Goal: Task Accomplishment & Management: Manage account settings

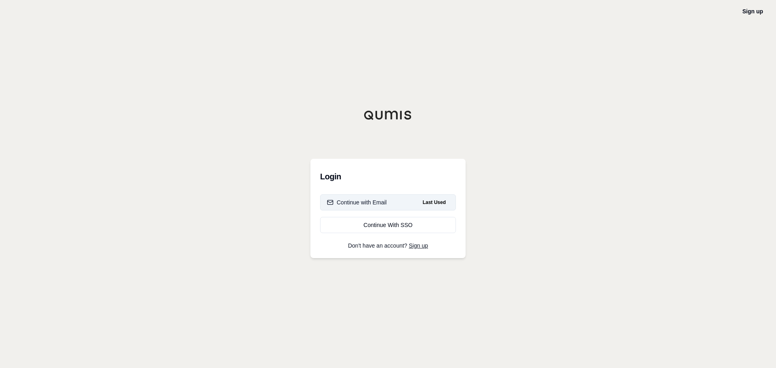
click at [363, 205] on div "Continue with Email" at bounding box center [357, 203] width 60 height 8
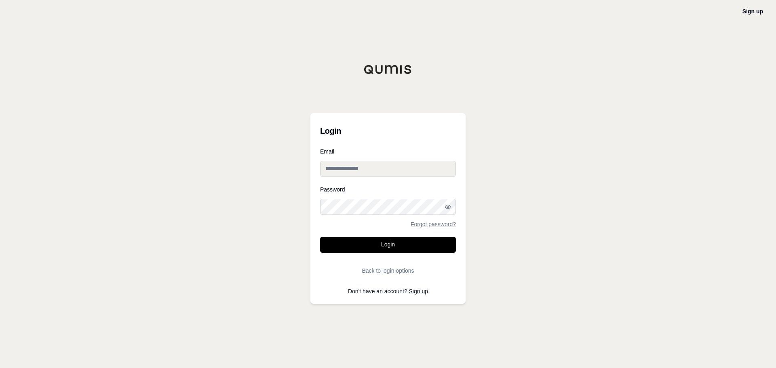
type input "**********"
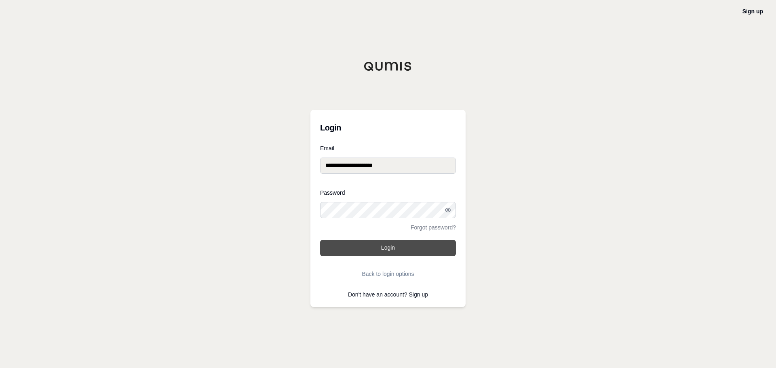
click at [369, 245] on button "Login" at bounding box center [388, 248] width 136 height 16
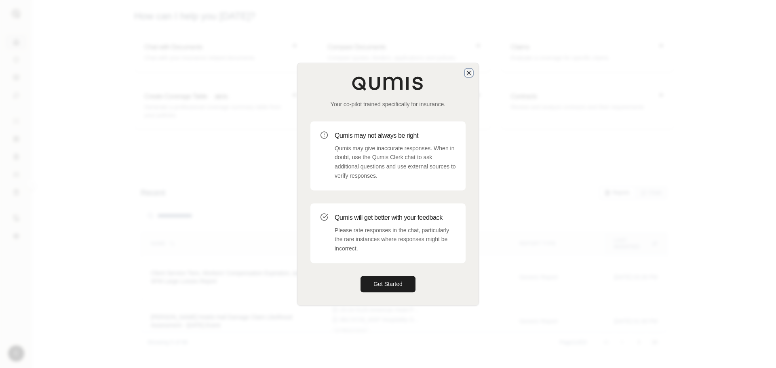
click at [467, 72] on icon "button" at bounding box center [469, 73] width 6 height 6
